Goal: Register for event/course

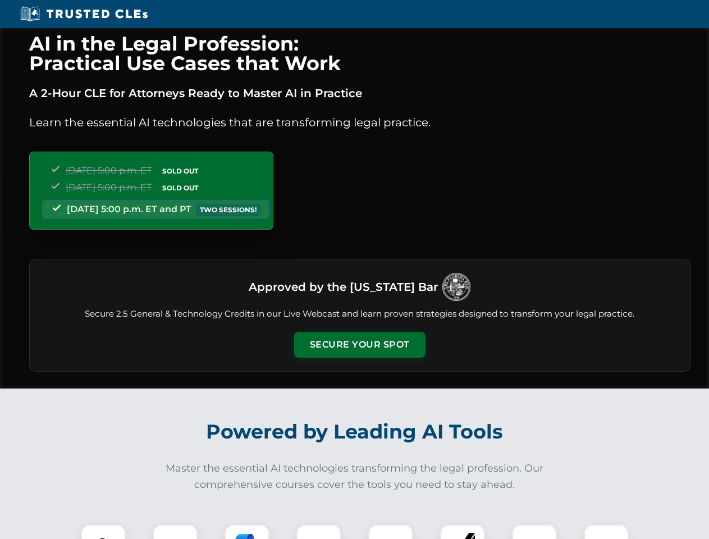
click at [359, 345] on button "Secure Your Spot" at bounding box center [359, 345] width 131 height 26
click at [103, 531] on img at bounding box center [103, 546] width 33 height 33
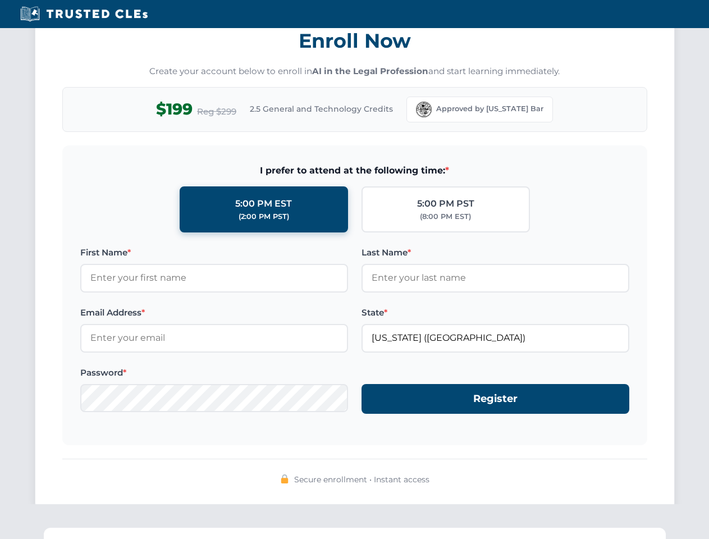
scroll to position [1101, 0]
